Goal: Information Seeking & Learning: Learn about a topic

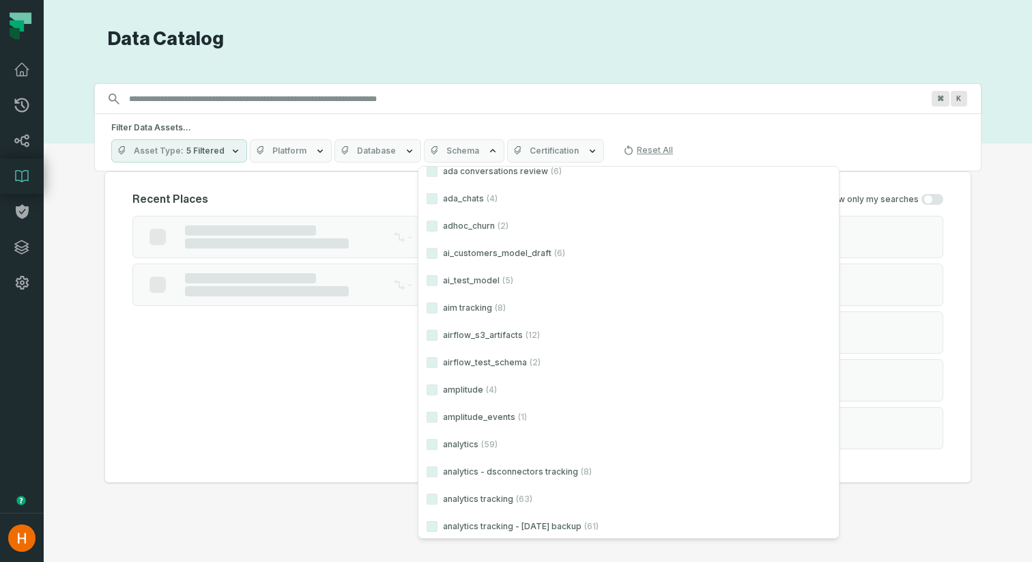
scroll to position [714, 0]
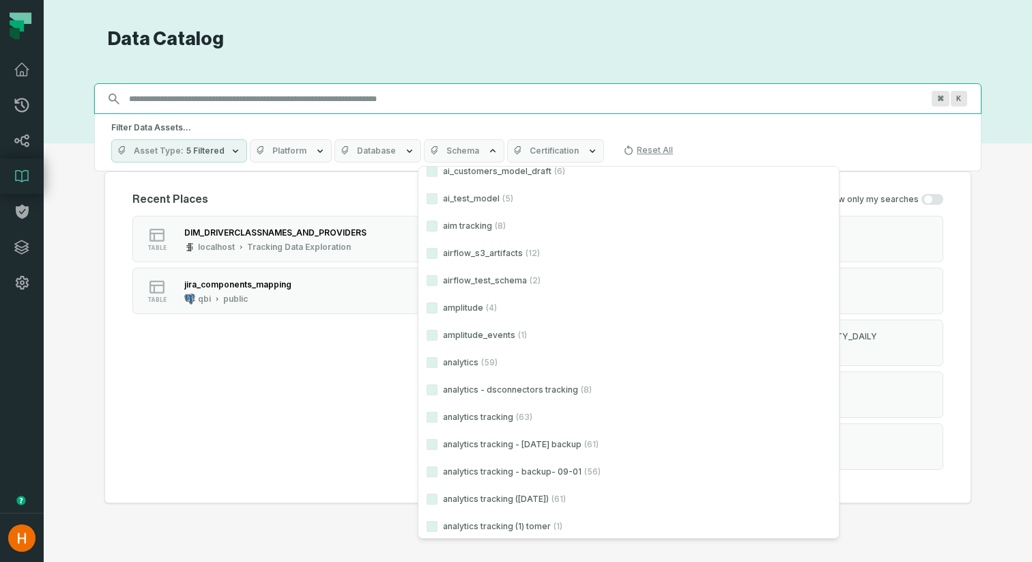
click at [151, 99] on input "Discovery Provider cmdk menu" at bounding box center [525, 99] width 809 height 22
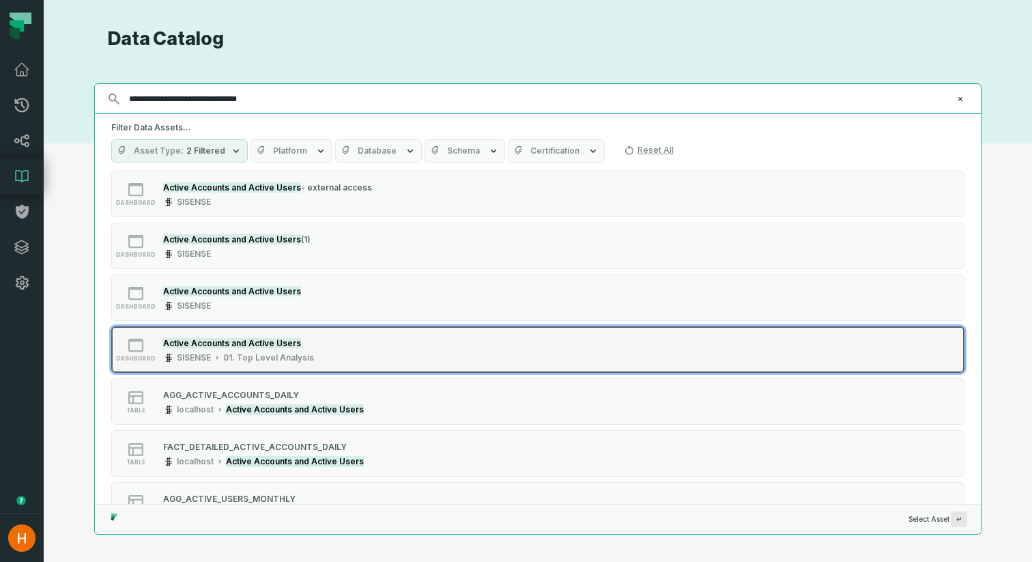
scroll to position [126, 0]
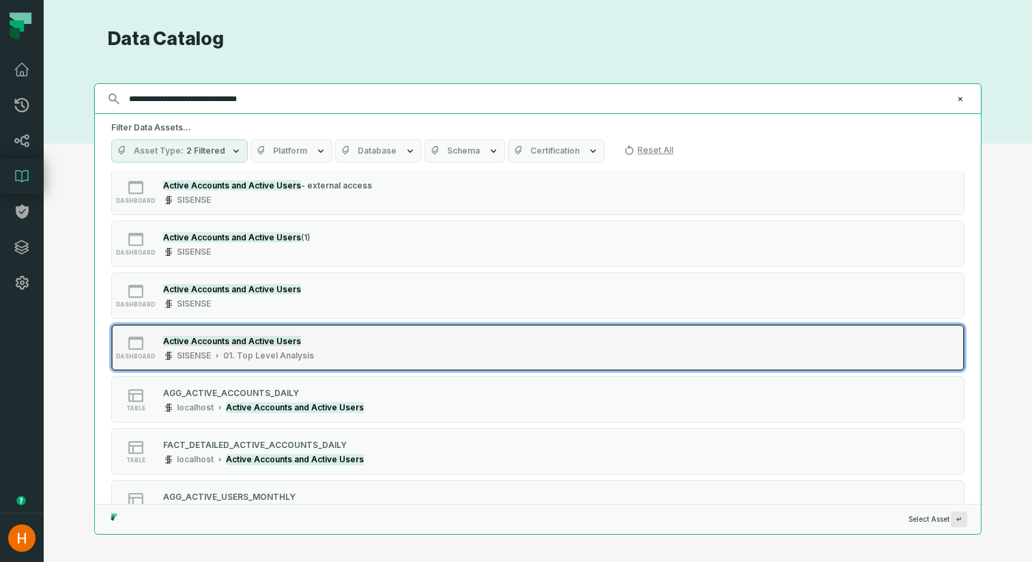
type input "**********"
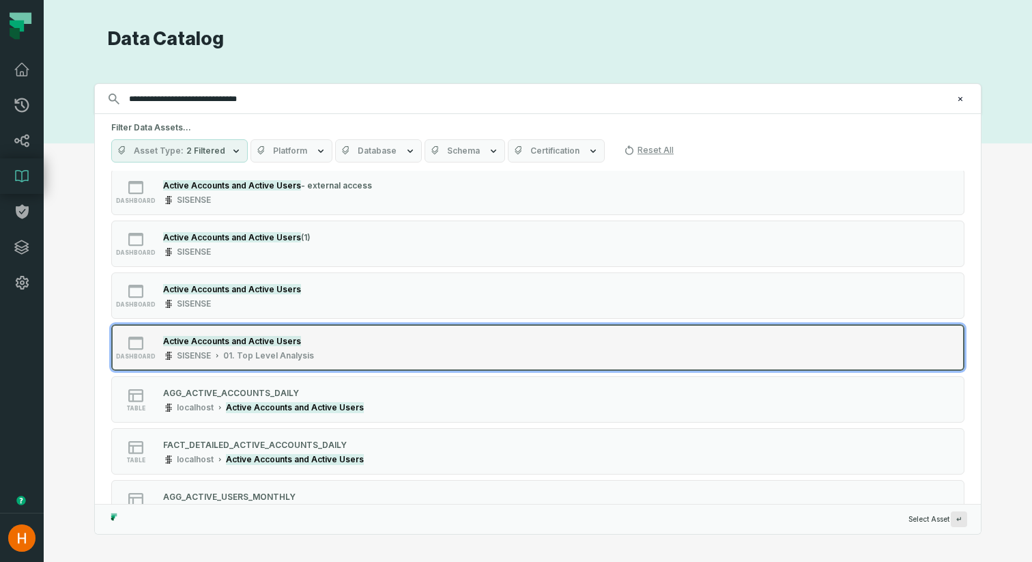
click at [392, 355] on div "dashboard Active Accounts and Active Users SISENSE 01. Top Level Analysis" at bounding box center [284, 347] width 341 height 27
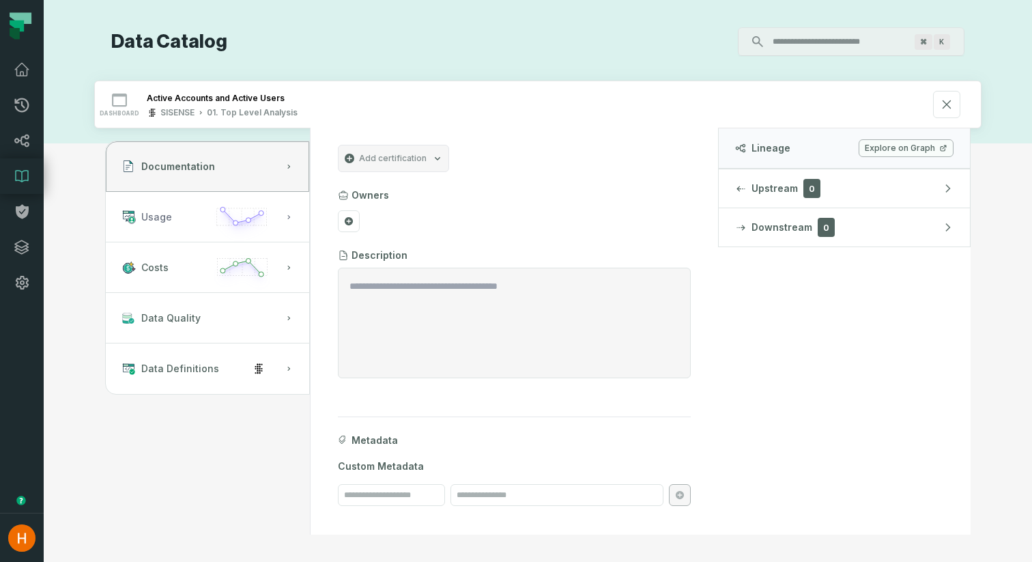
click at [194, 218] on button "Usage" at bounding box center [207, 217] width 203 height 50
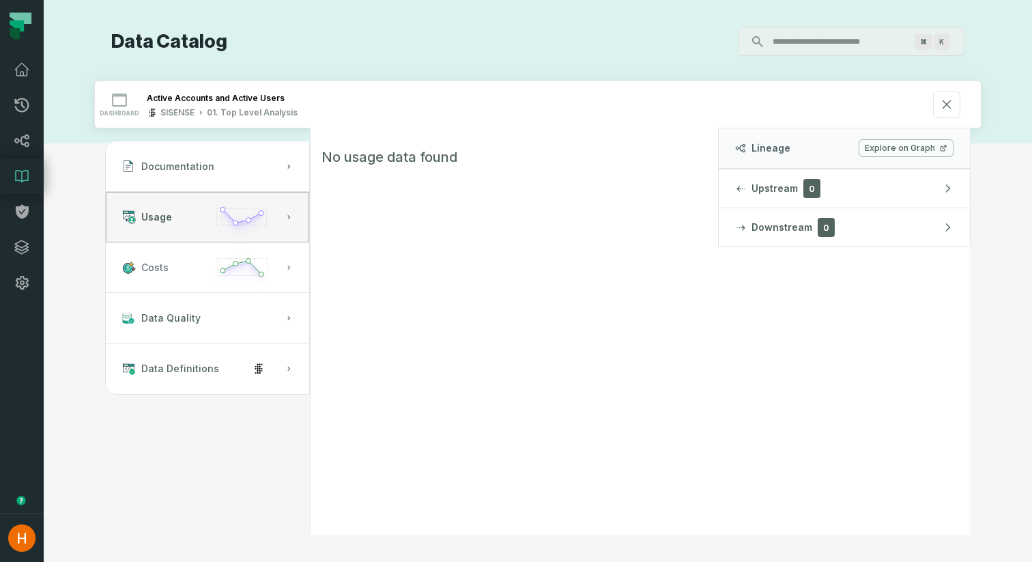
click at [188, 254] on button "Costs" at bounding box center [207, 267] width 203 height 50
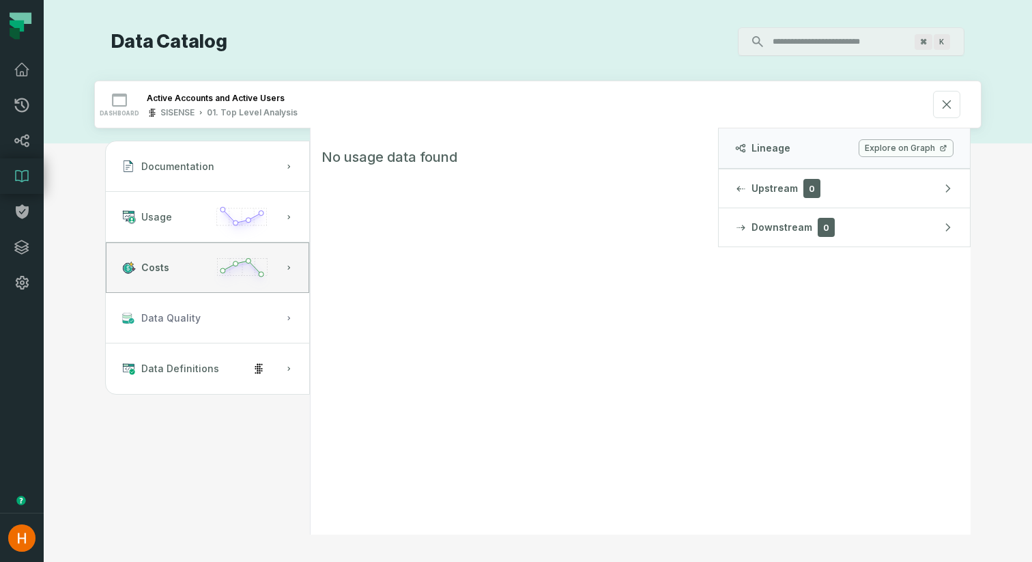
click at [199, 322] on button "Data Quality" at bounding box center [207, 318] width 203 height 50
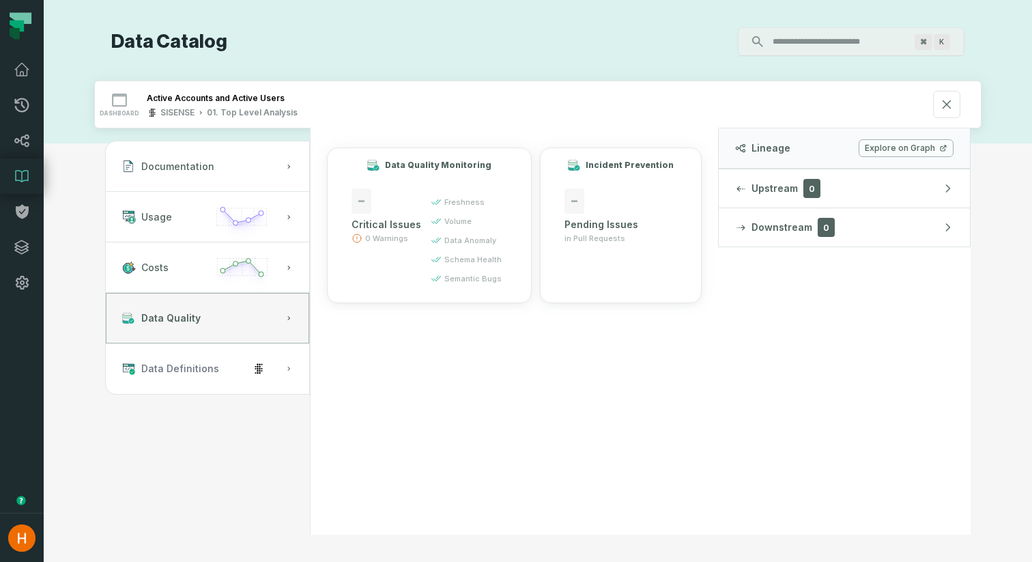
click at [205, 367] on span "Data Definitions" at bounding box center [180, 369] width 78 height 14
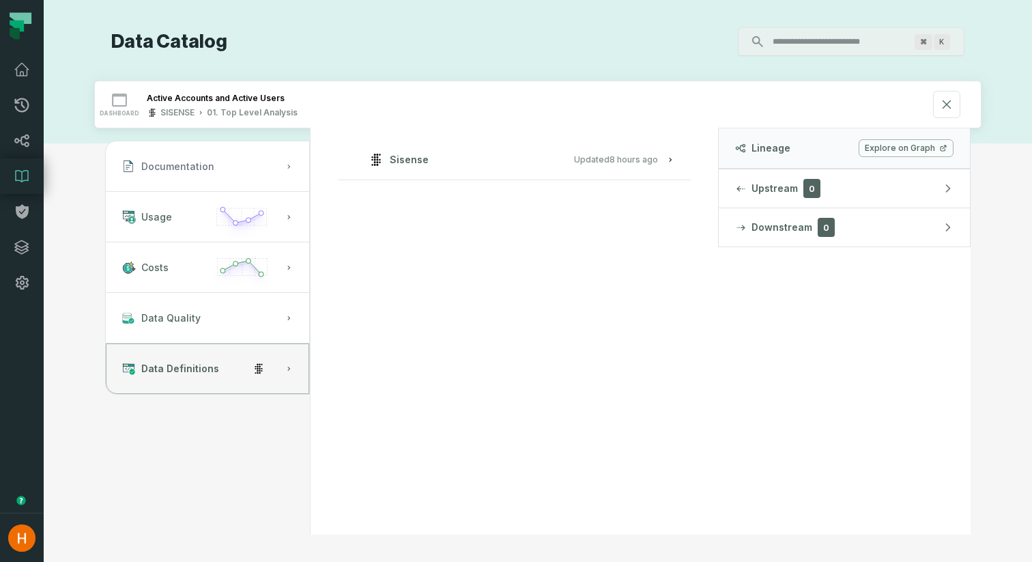
click at [217, 164] on button "Documentation" at bounding box center [207, 166] width 203 height 50
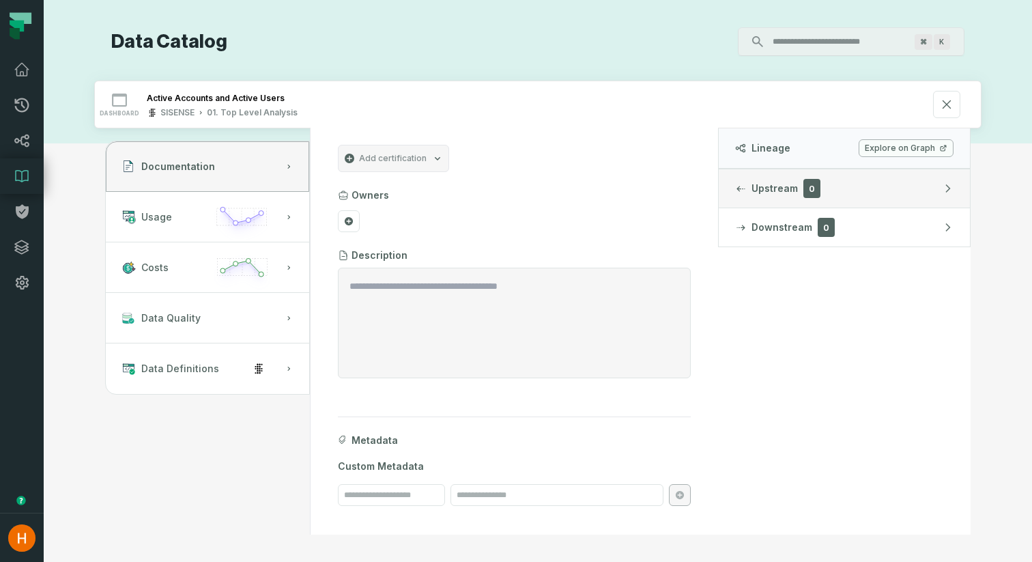
click at [867, 181] on button "Upstream 0" at bounding box center [843, 188] width 251 height 38
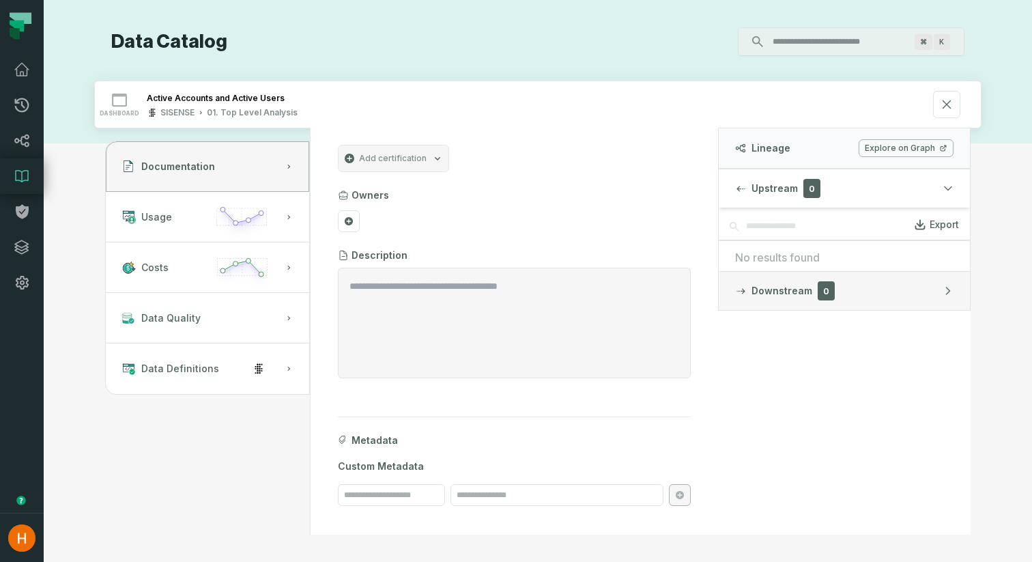
click at [892, 289] on button "Downstream 0" at bounding box center [843, 291] width 251 height 38
click at [203, 223] on button "Usage" at bounding box center [207, 217] width 203 height 50
